Goal: Use online tool/utility: Utilize a website feature to perform a specific function

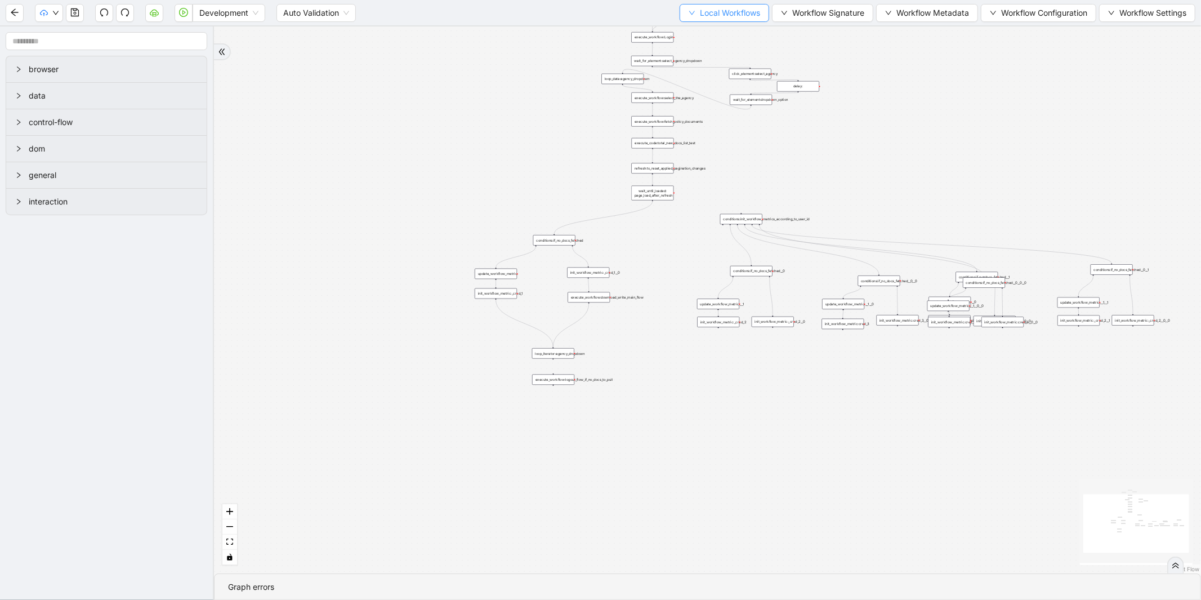
click at [740, 13] on span "Local Workflows" at bounding box center [730, 13] width 60 height 12
click at [707, 28] on span "Select" at bounding box center [719, 34] width 73 height 12
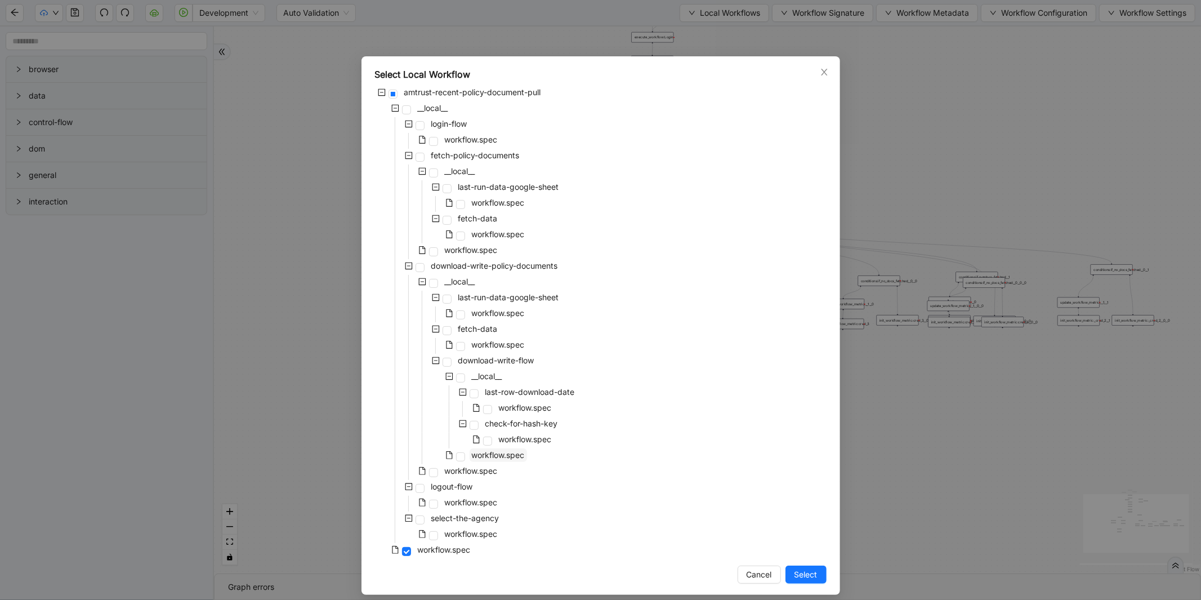
click at [472, 455] on span "workflow.spec" at bounding box center [498, 455] width 53 height 10
click at [469, 466] on span "workflow.spec" at bounding box center [471, 471] width 53 height 10
click at [798, 572] on span "Select" at bounding box center [806, 574] width 23 height 12
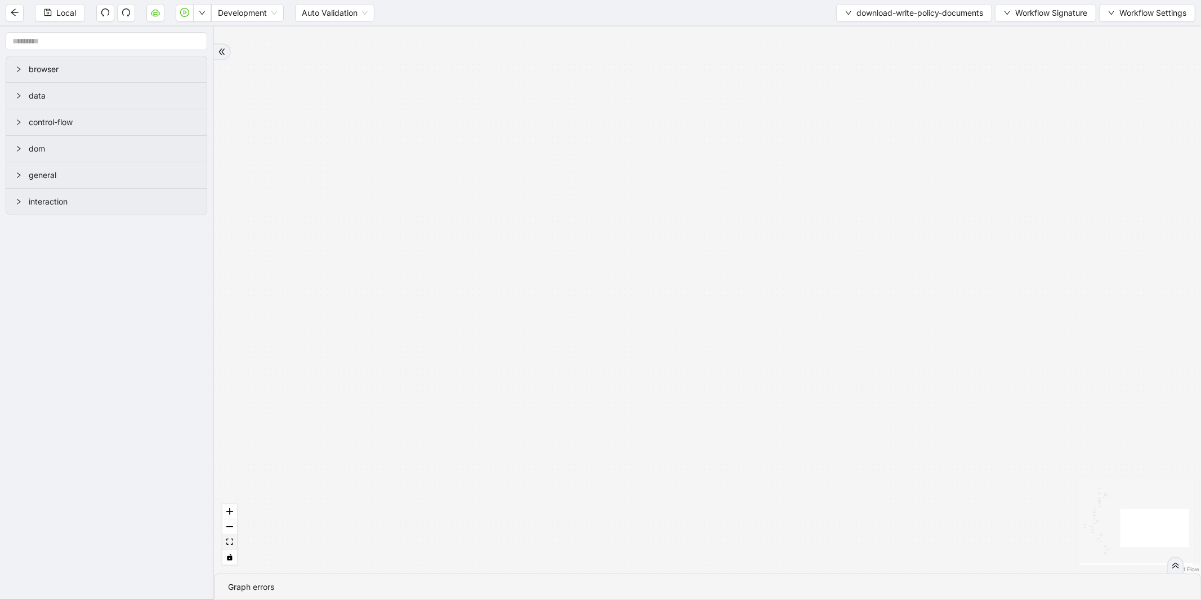
click at [232, 540] on icon "fit view" at bounding box center [229, 541] width 7 height 6
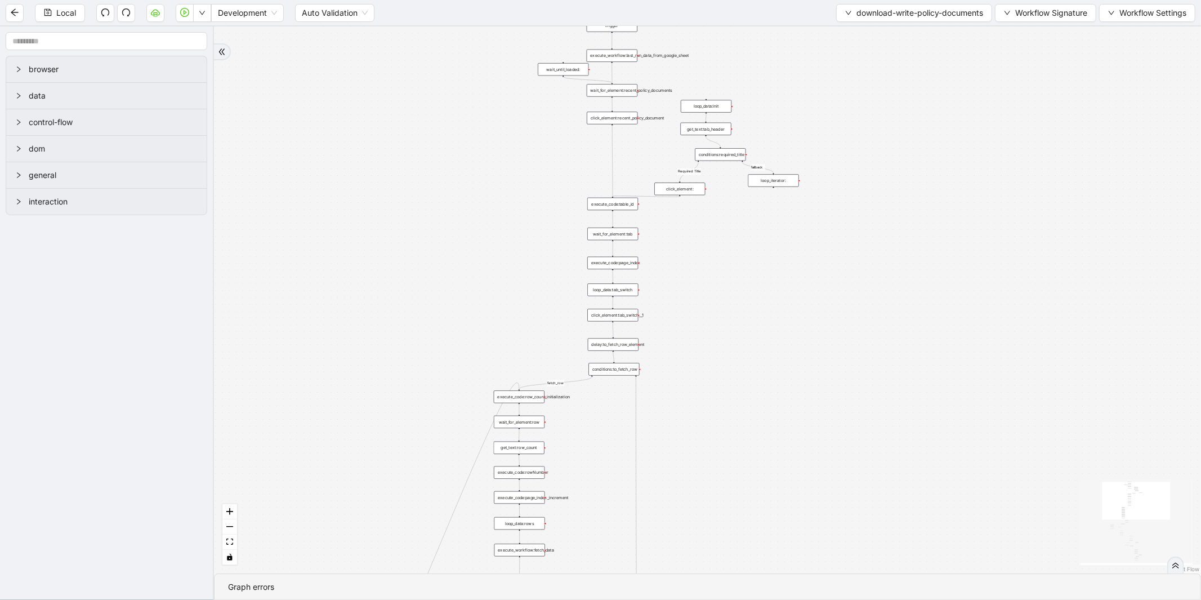
drag, startPoint x: 524, startPoint y: 163, endPoint x: 445, endPoint y: 372, distance: 223.0
click at [445, 372] on div "exitFrom fallback loopFrom fetch_row fallback fallback Required Title exitFrom …" at bounding box center [707, 299] width 987 height 547
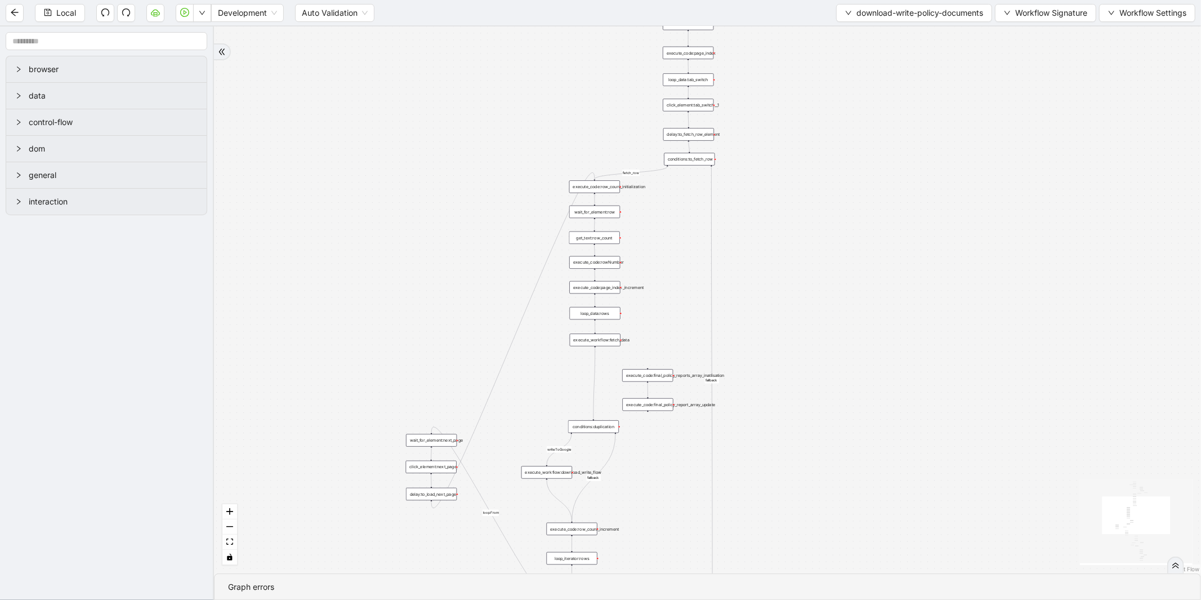
drag, startPoint x: 535, startPoint y: 222, endPoint x: 611, endPoint y: 12, distance: 223.2
click at [611, 12] on section "Local Development Auto Validation download-write-policy-documents Workflow Sign…" at bounding box center [600, 300] width 1201 height 600
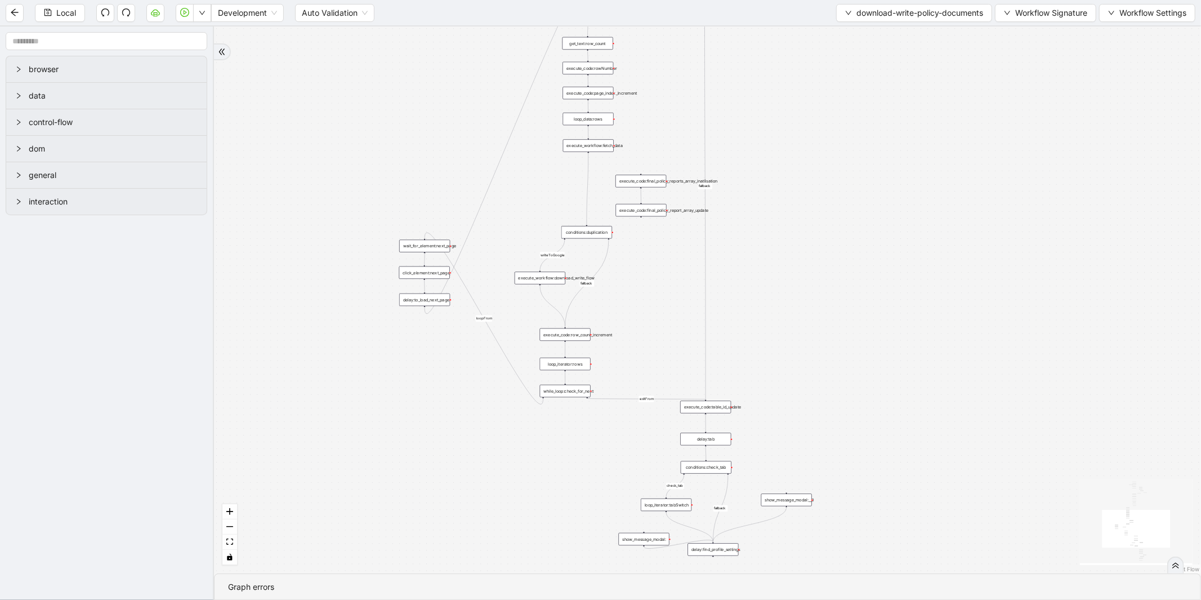
drag, startPoint x: 448, startPoint y: 207, endPoint x: 442, endPoint y: 90, distance: 116.8
click at [442, 90] on div "exitFrom fallback loopFrom fetch_row fallback fallback Required Title exitFrom …" at bounding box center [707, 299] width 987 height 547
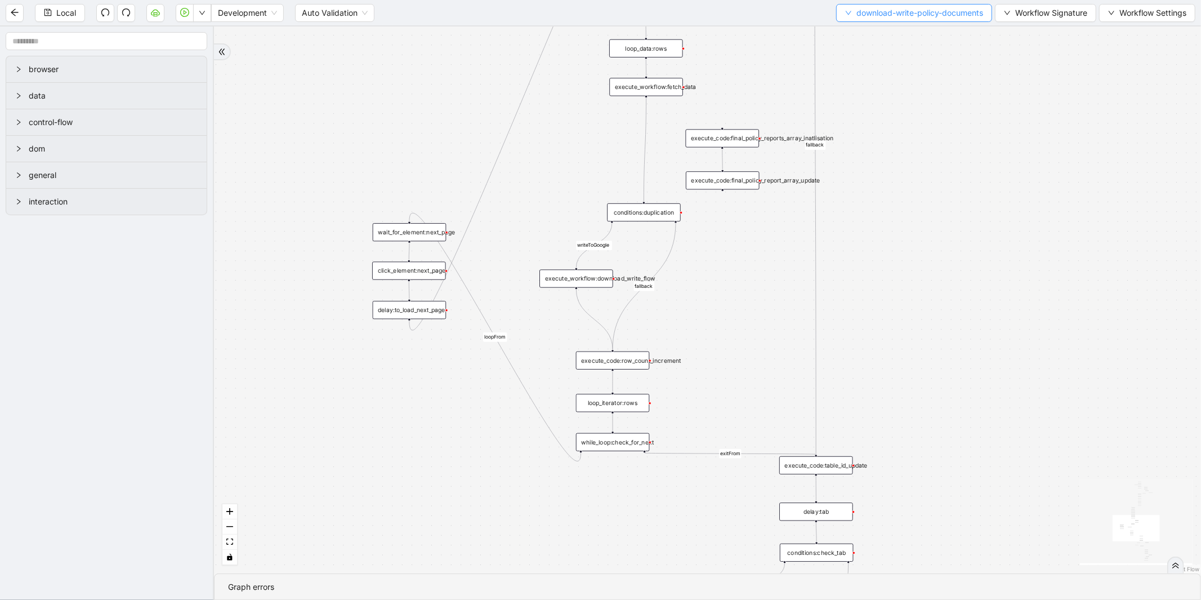
click at [865, 7] on span "download-write-policy-documents" at bounding box center [920, 13] width 127 height 12
click at [870, 35] on span "Select" at bounding box center [910, 34] width 141 height 12
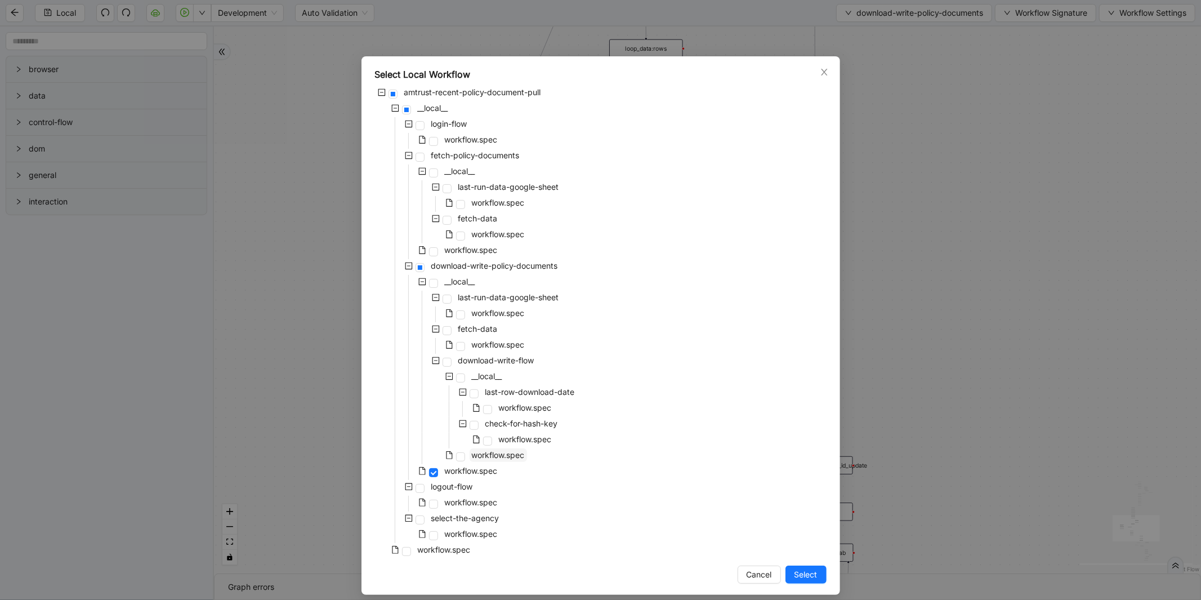
click at [497, 455] on span "workflow.spec" at bounding box center [498, 455] width 53 height 10
click at [803, 568] on span "Select" at bounding box center [806, 574] width 23 height 12
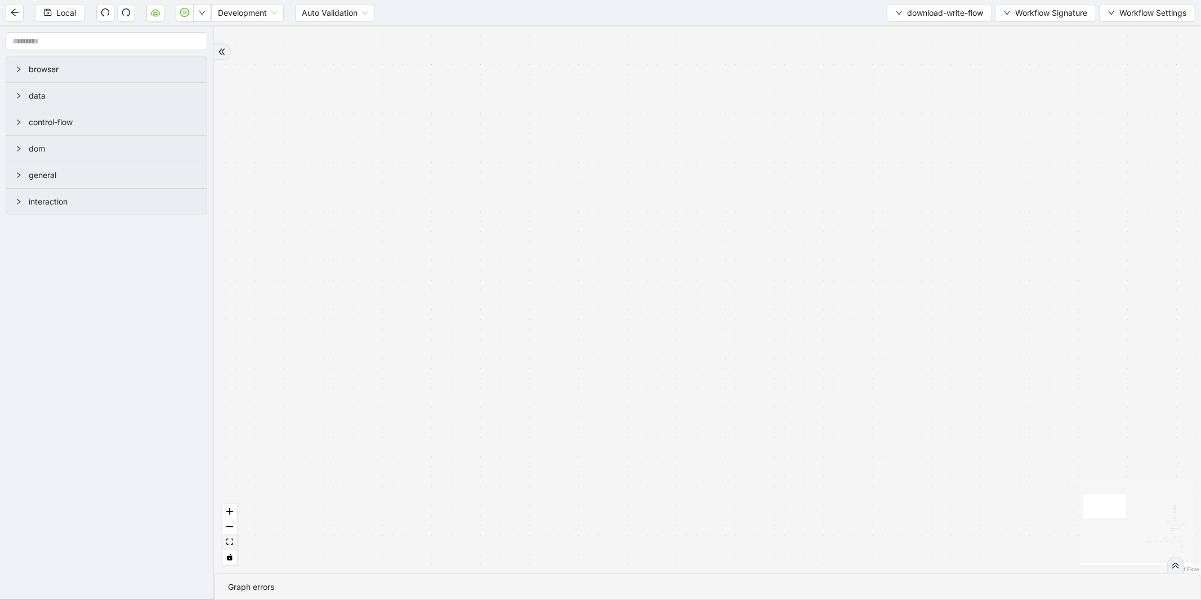
click at [227, 545] on button "fit view" at bounding box center [229, 542] width 15 height 15
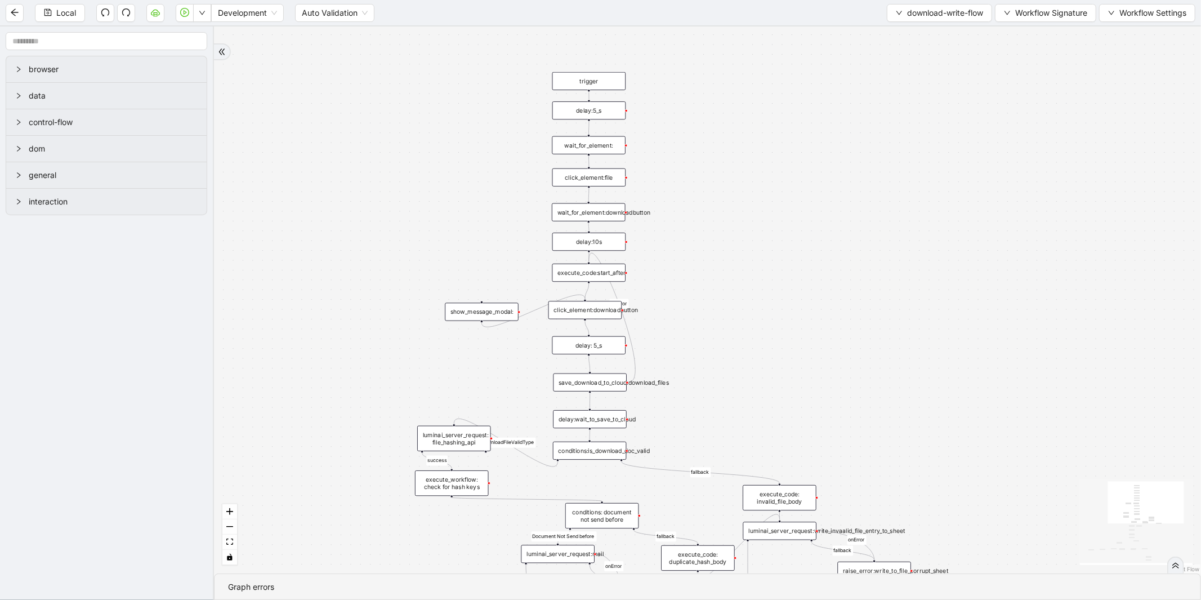
drag, startPoint x: 601, startPoint y: 234, endPoint x: 383, endPoint y: 327, distance: 237.0
click at [383, 327] on div "success fallback fallback fallback fallback isDownloadFileValidType success Doc…" at bounding box center [707, 299] width 987 height 547
click at [263, 17] on span "Development" at bounding box center [247, 13] width 59 height 17
click at [252, 54] on div "Production" at bounding box center [248, 53] width 55 height 12
click at [184, 7] on button "button" at bounding box center [185, 13] width 18 height 18
